Goal: Navigation & Orientation: Find specific page/section

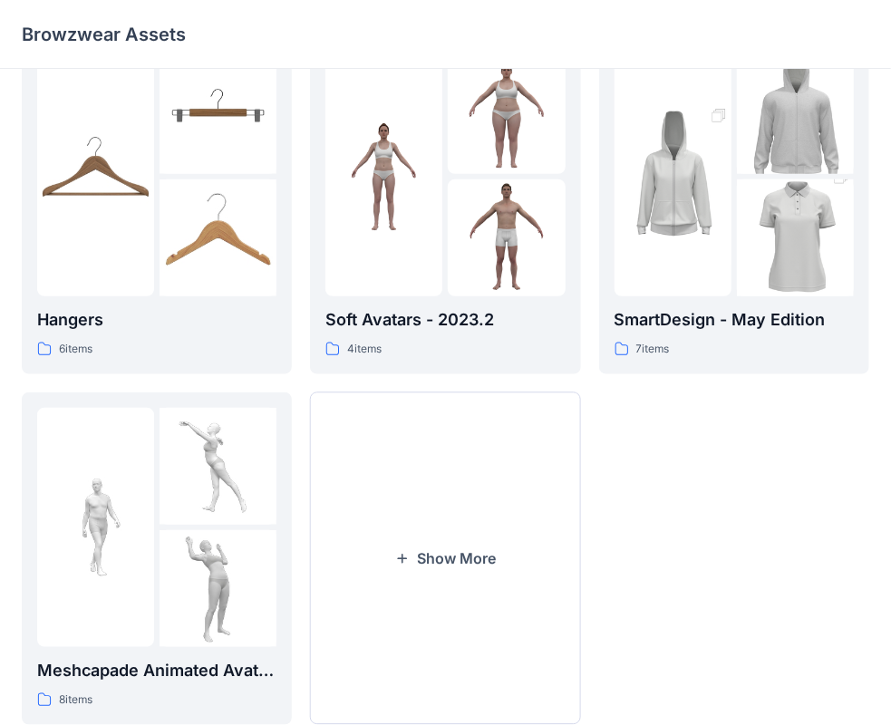
scroll to position [449, 0]
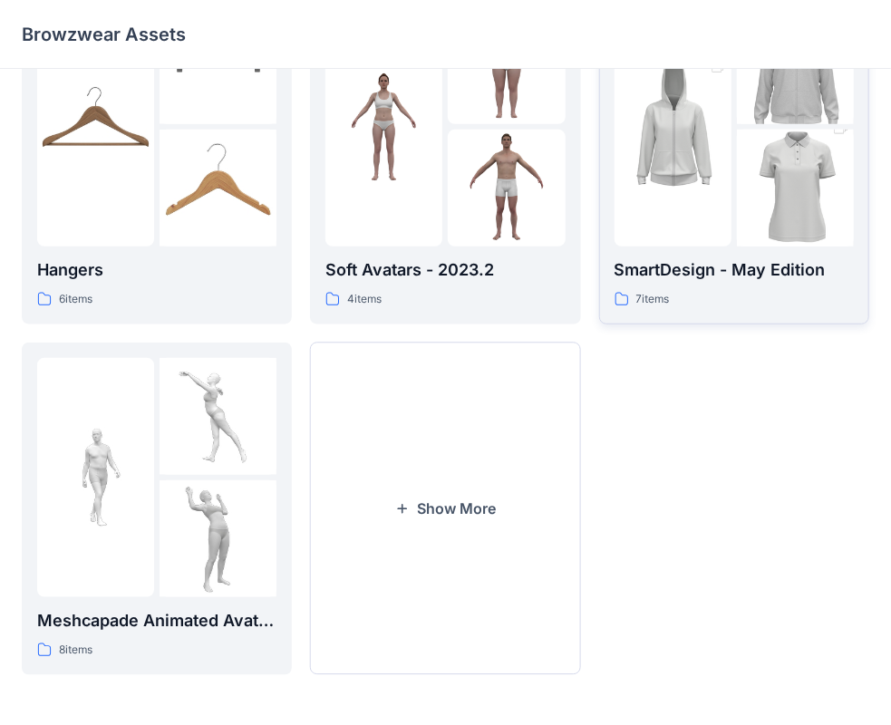
click at [770, 248] on div "SmartDesign - May Edition 7 items" at bounding box center [733, 158] width 239 height 302
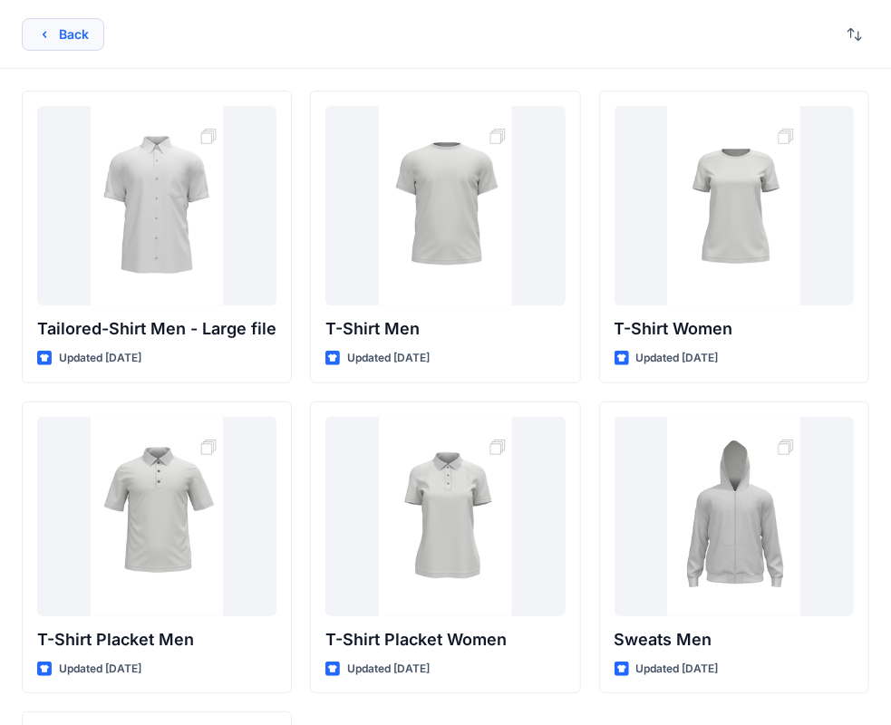
click at [62, 43] on button "Back" at bounding box center [63, 34] width 82 height 33
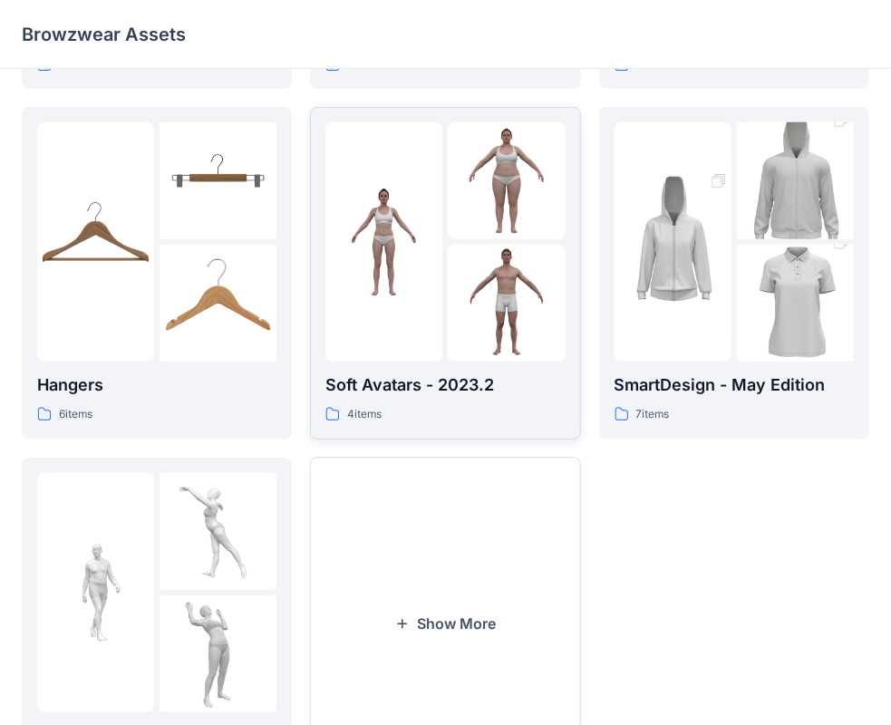
scroll to position [362, 0]
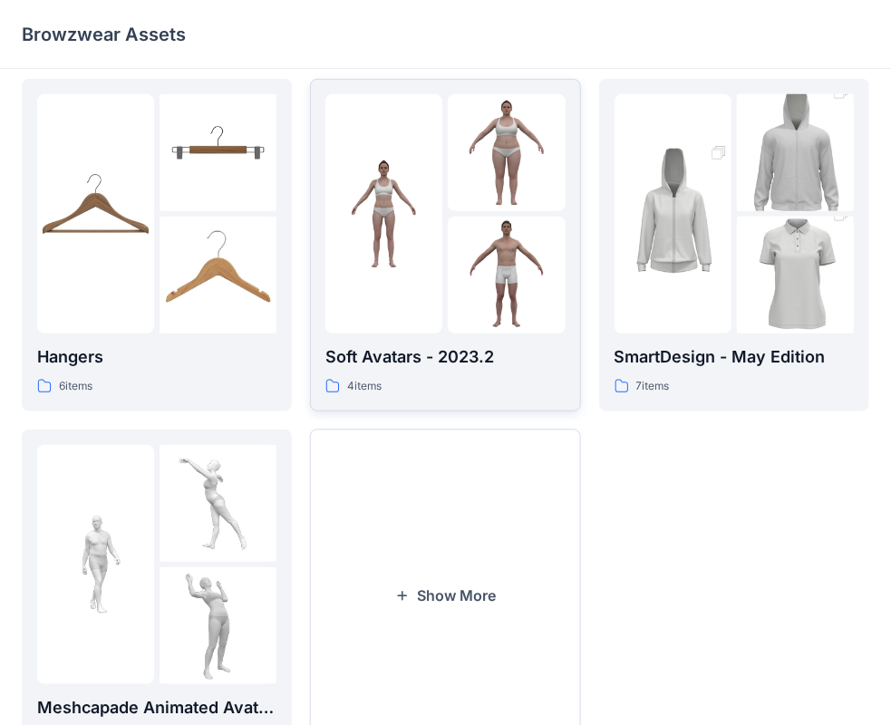
click at [444, 247] on div at bounding box center [444, 213] width 239 height 239
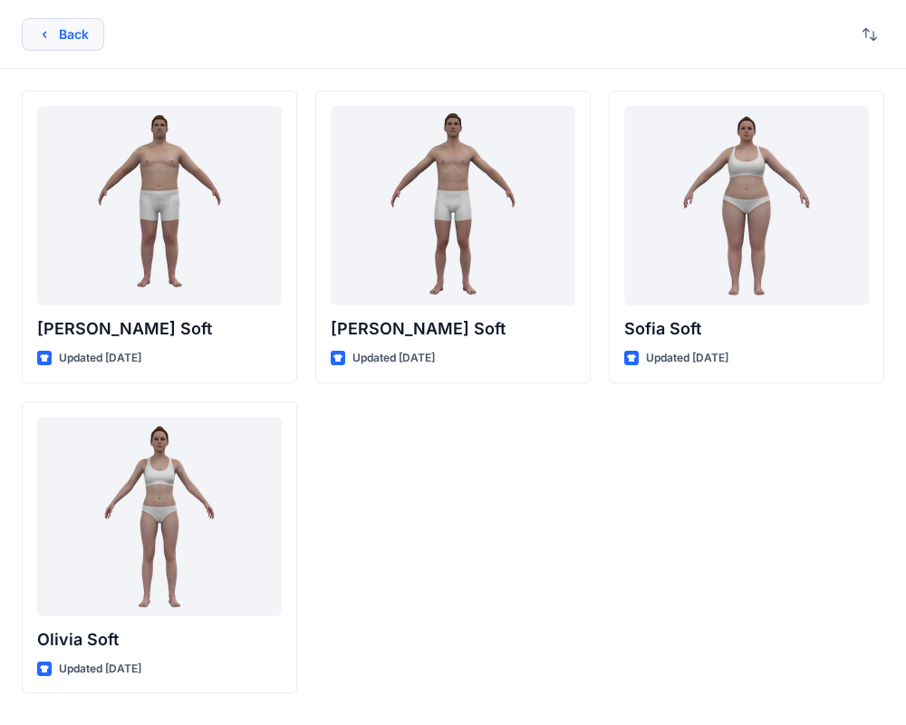
click at [63, 40] on button "Back" at bounding box center [63, 34] width 82 height 33
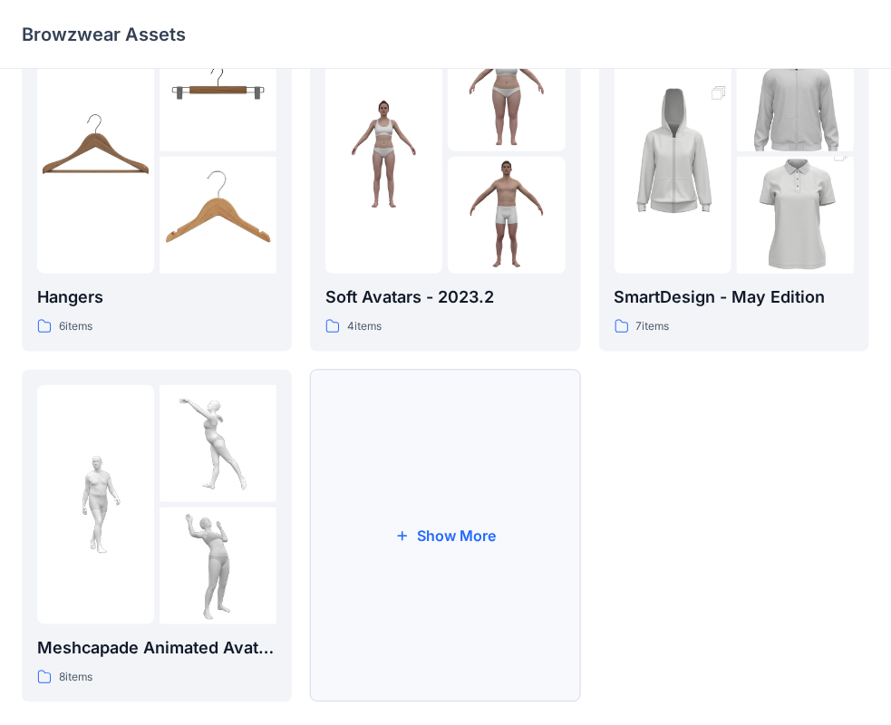
scroll to position [449, 0]
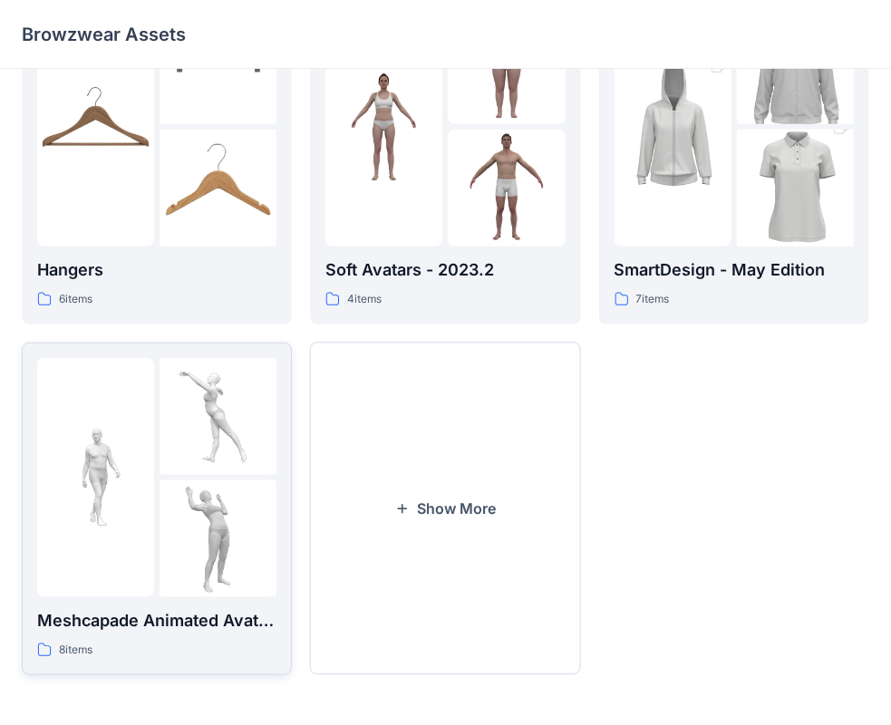
click at [156, 458] on div at bounding box center [156, 477] width 239 height 239
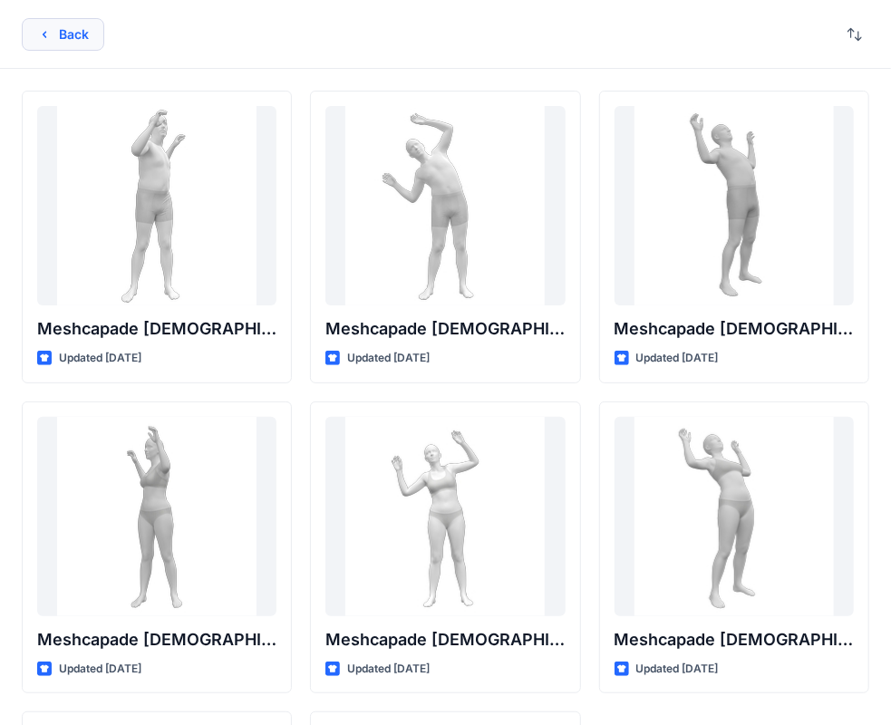
click at [75, 31] on button "Back" at bounding box center [63, 34] width 82 height 33
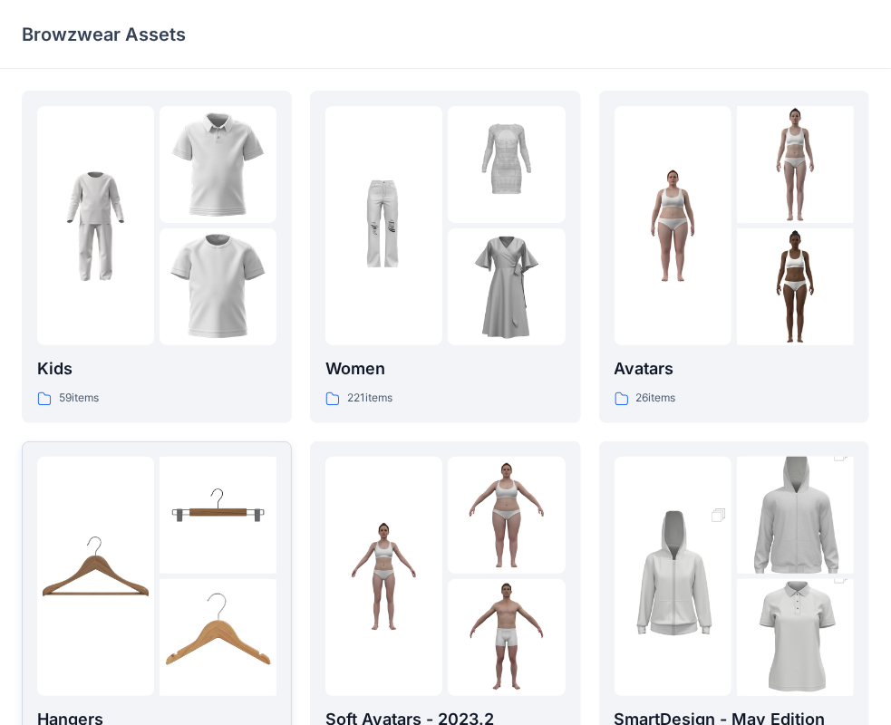
click at [182, 545] on img at bounding box center [217, 515] width 117 height 117
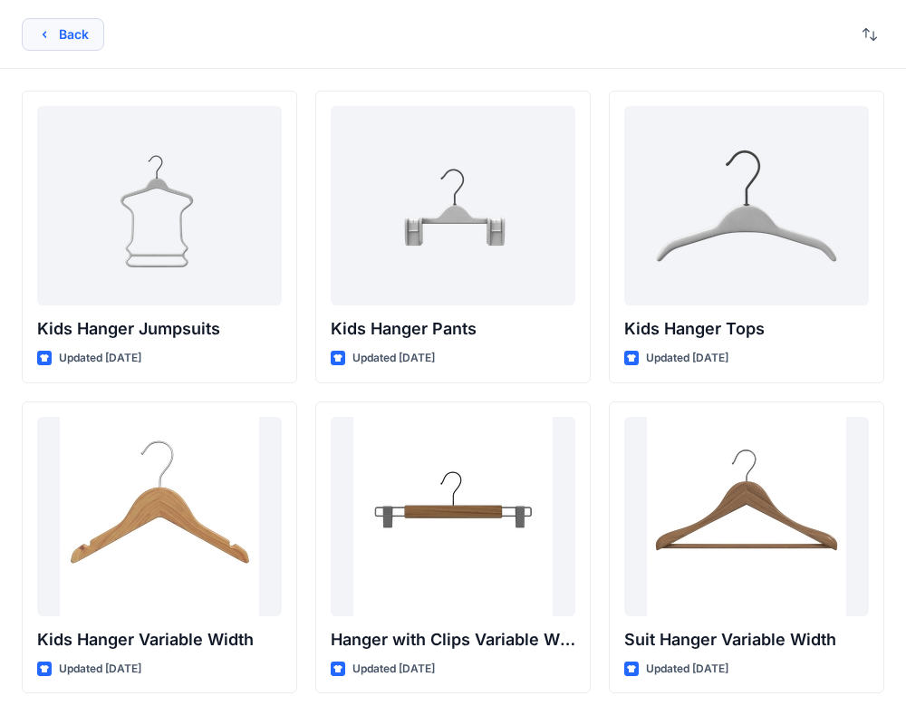
click at [61, 36] on button "Back" at bounding box center [63, 34] width 82 height 33
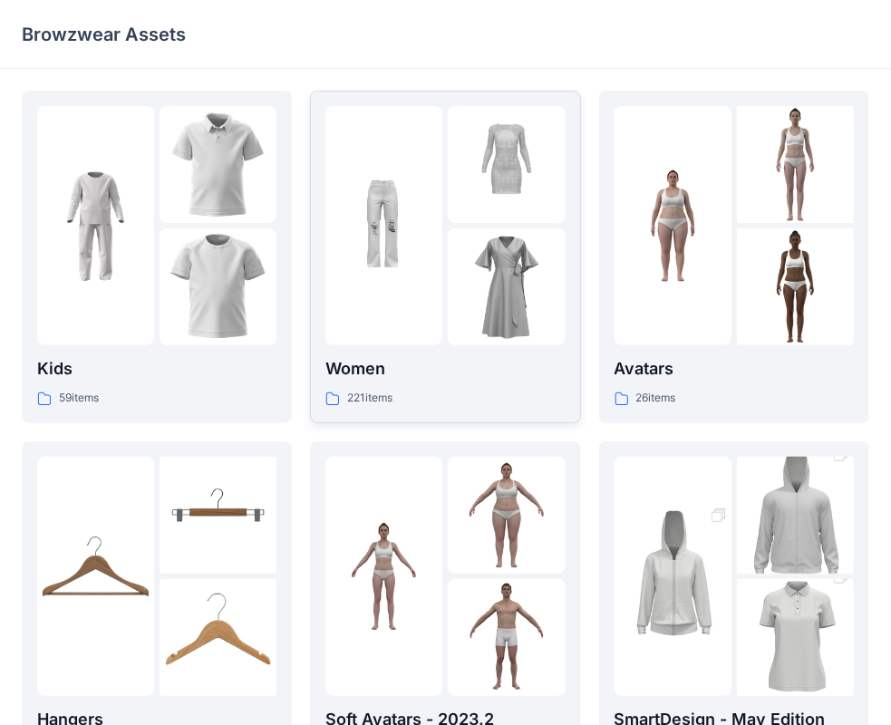
click at [396, 232] on img at bounding box center [383, 226] width 117 height 117
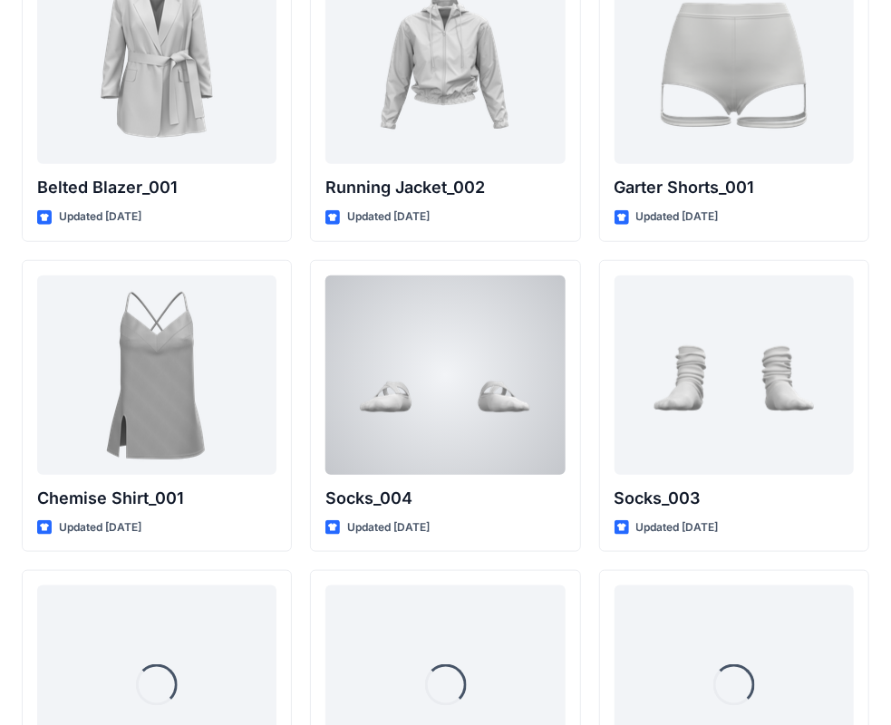
scroll to position [22192, 0]
